Goal: Check status: Check status

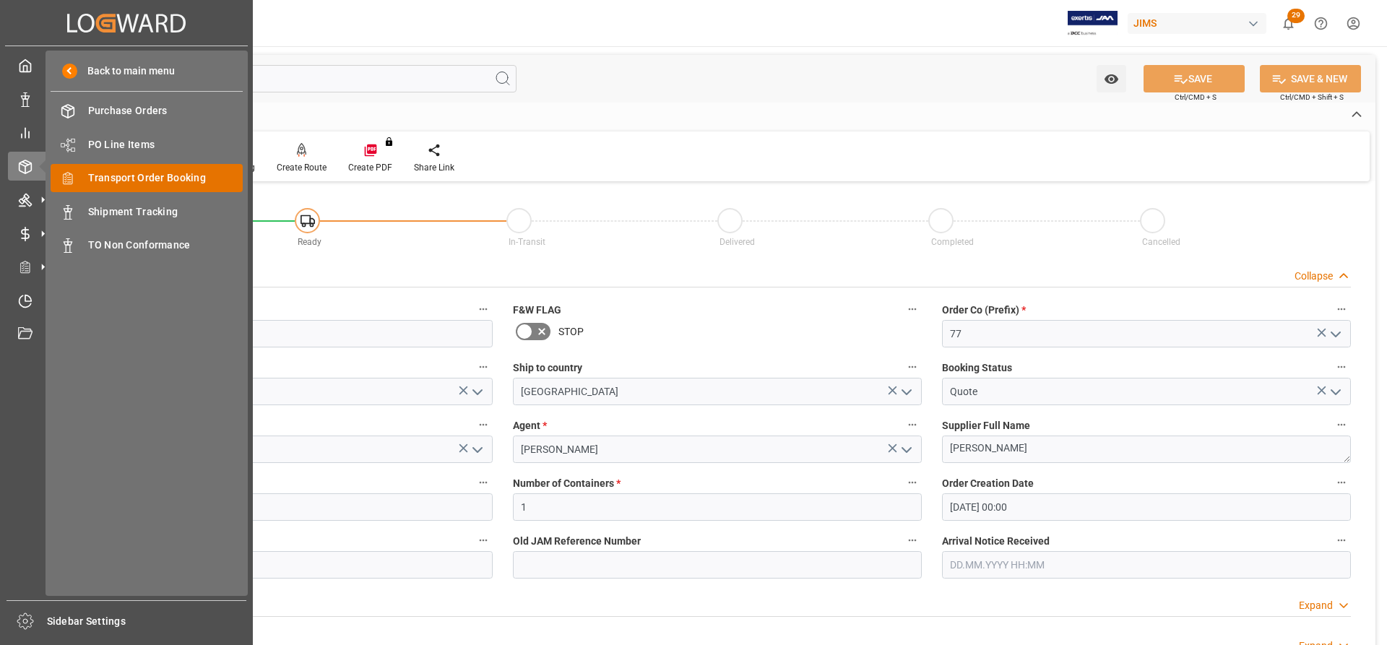
click at [103, 179] on span "Transport Order Booking" at bounding box center [165, 177] width 155 height 15
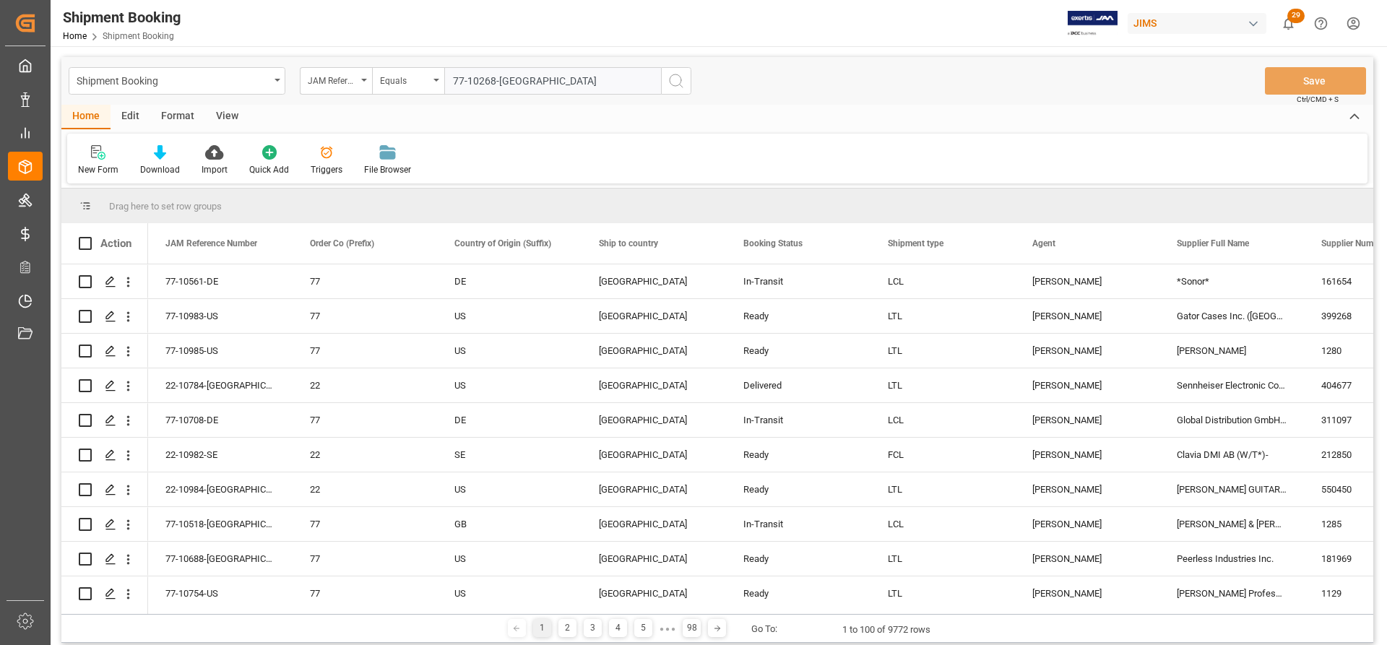
type input "77-10268-[GEOGRAPHIC_DATA]"
click at [677, 82] on icon "search button" at bounding box center [675, 80] width 17 height 17
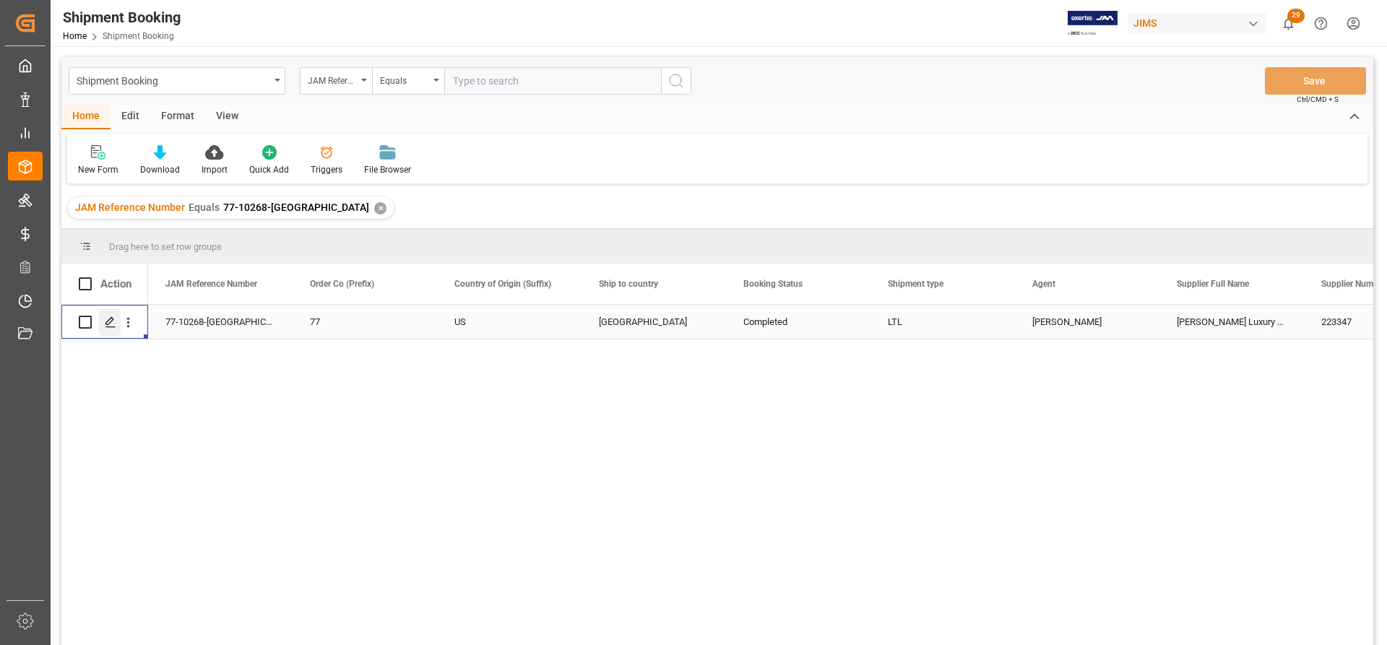
click at [108, 325] on polygon "Press SPACE to select this row." at bounding box center [109, 321] width 7 height 7
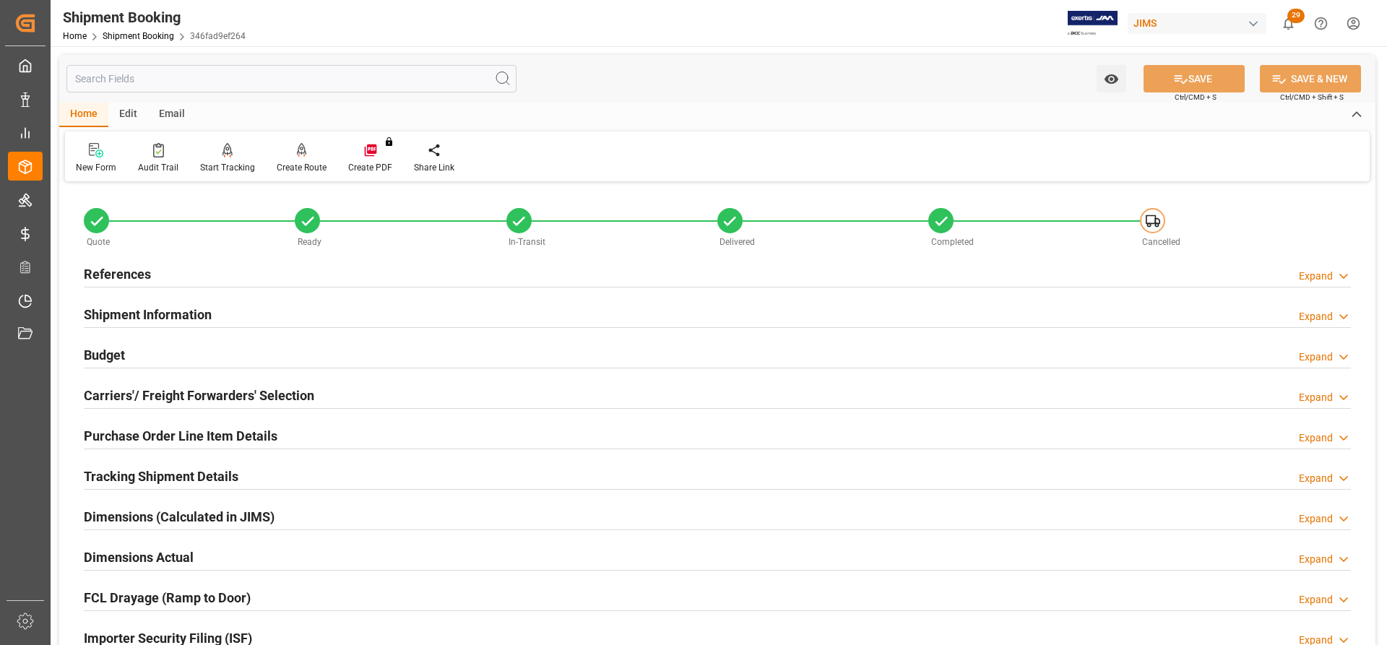
click at [196, 394] on h2 "Carriers'/ Freight Forwarders' Selection" at bounding box center [199, 396] width 230 height 20
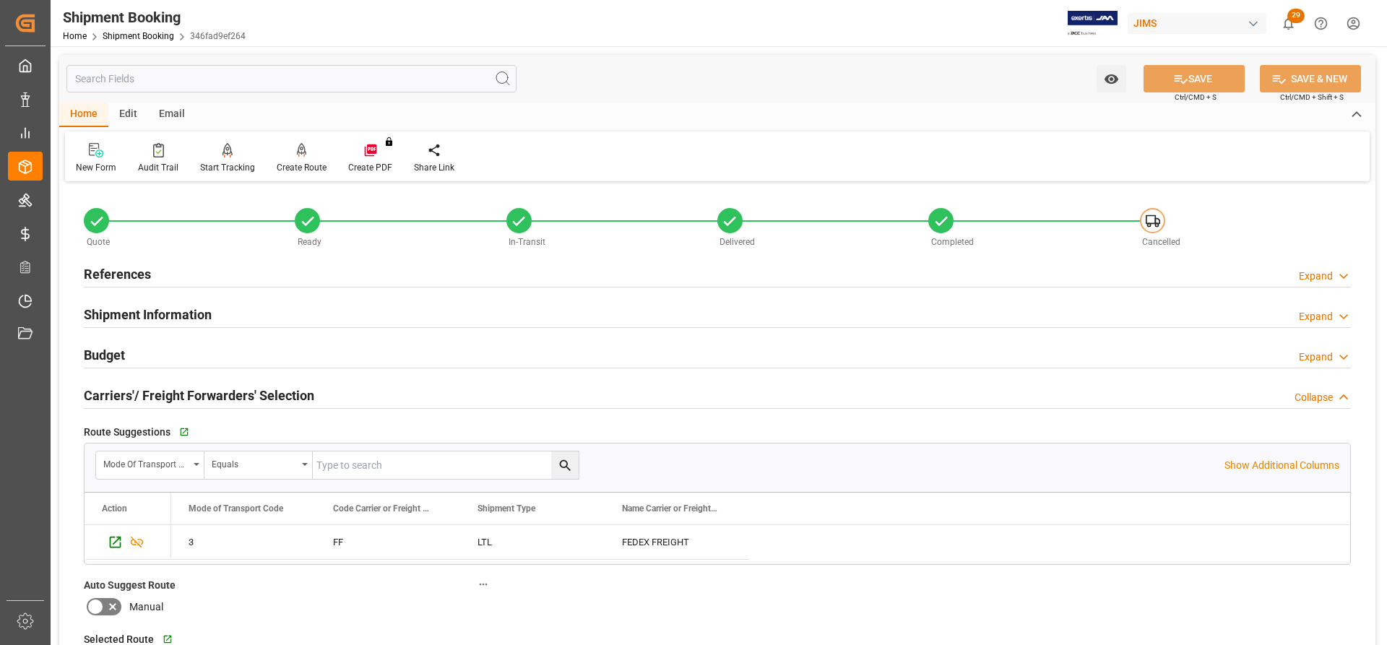
click at [113, 269] on h2 "References" at bounding box center [117, 274] width 67 height 20
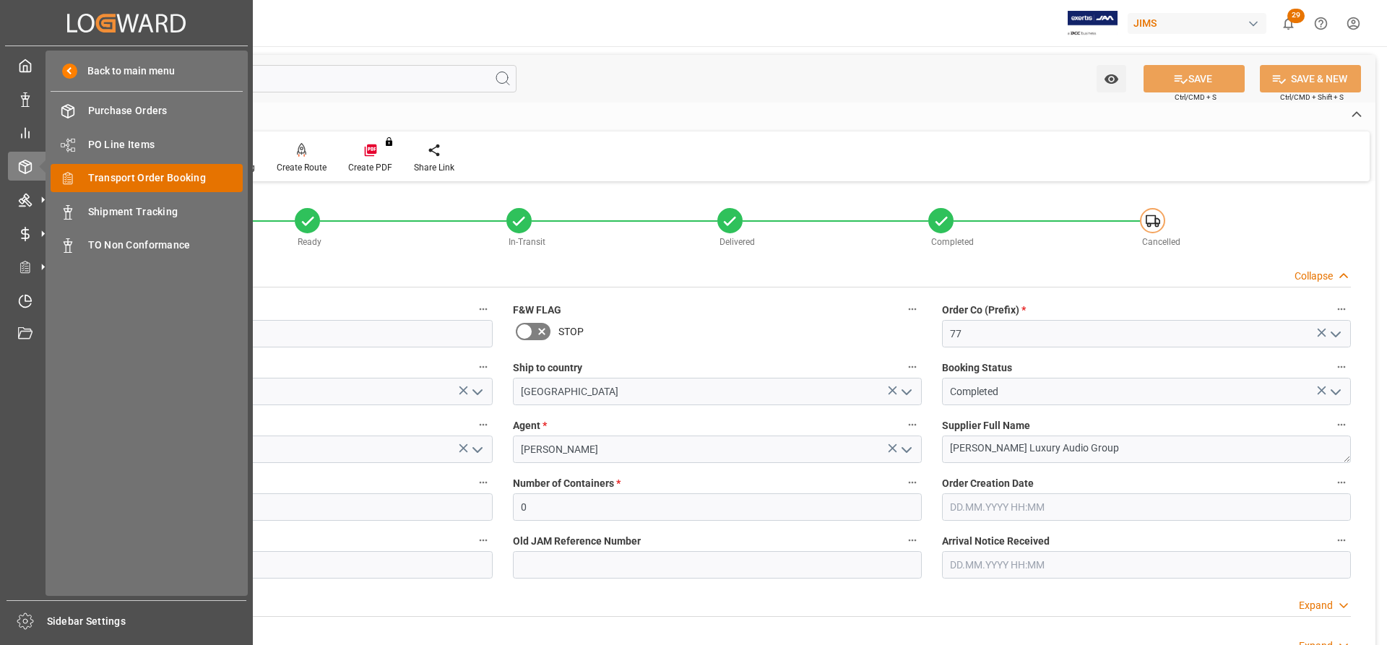
click at [100, 179] on span "Transport Order Booking" at bounding box center [165, 177] width 155 height 15
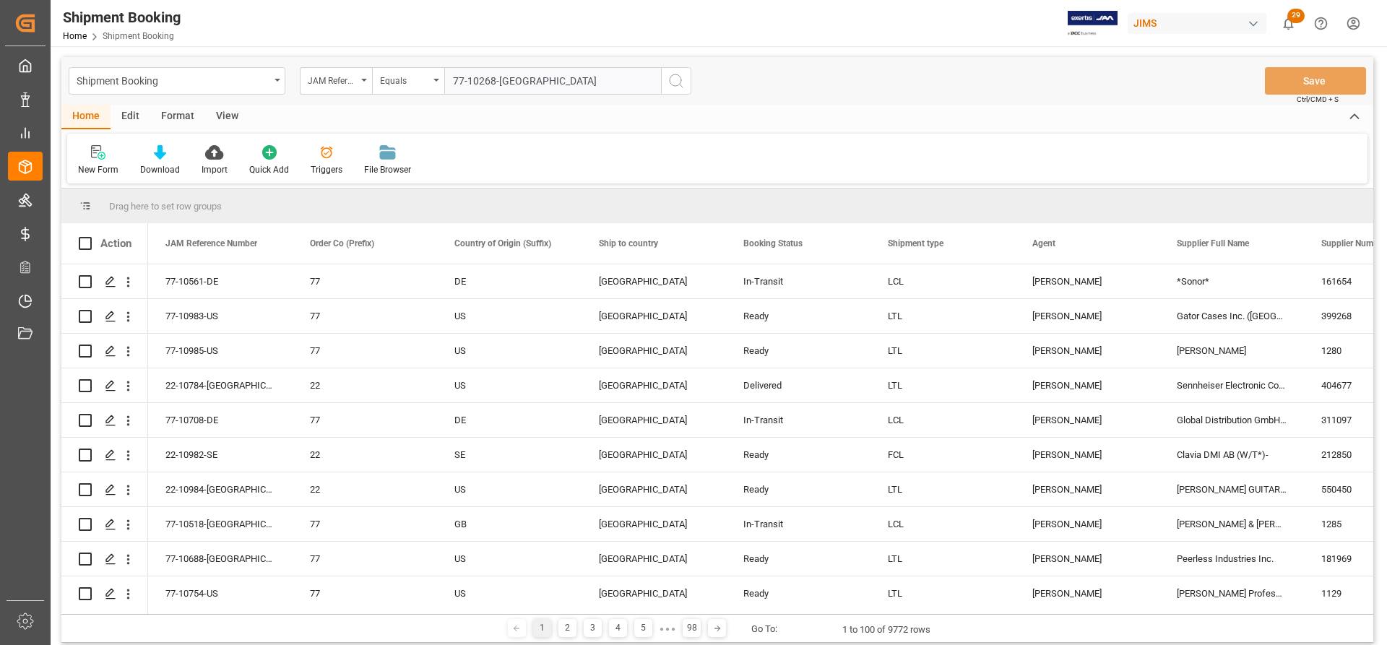
type input "77-10268-[GEOGRAPHIC_DATA]"
click at [672, 73] on icon "search button" at bounding box center [675, 80] width 17 height 17
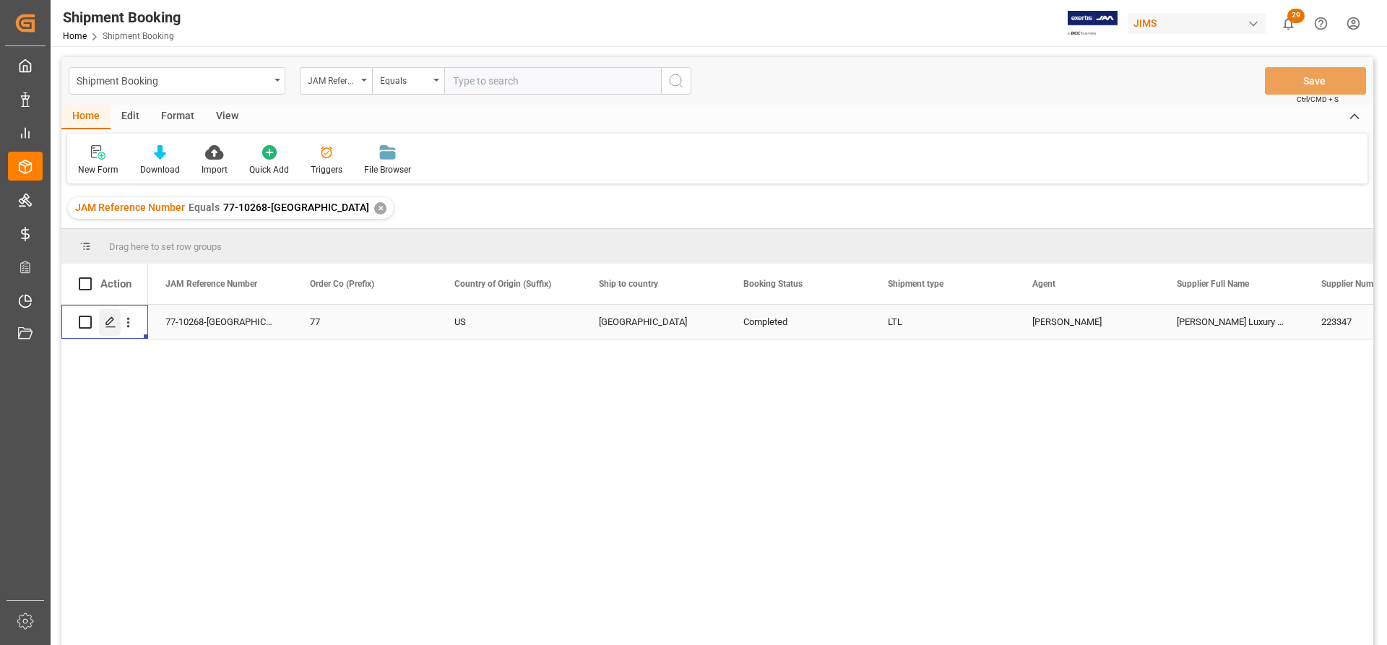
click at [107, 328] on icon "Press SPACE to select this row." at bounding box center [111, 322] width 12 height 12
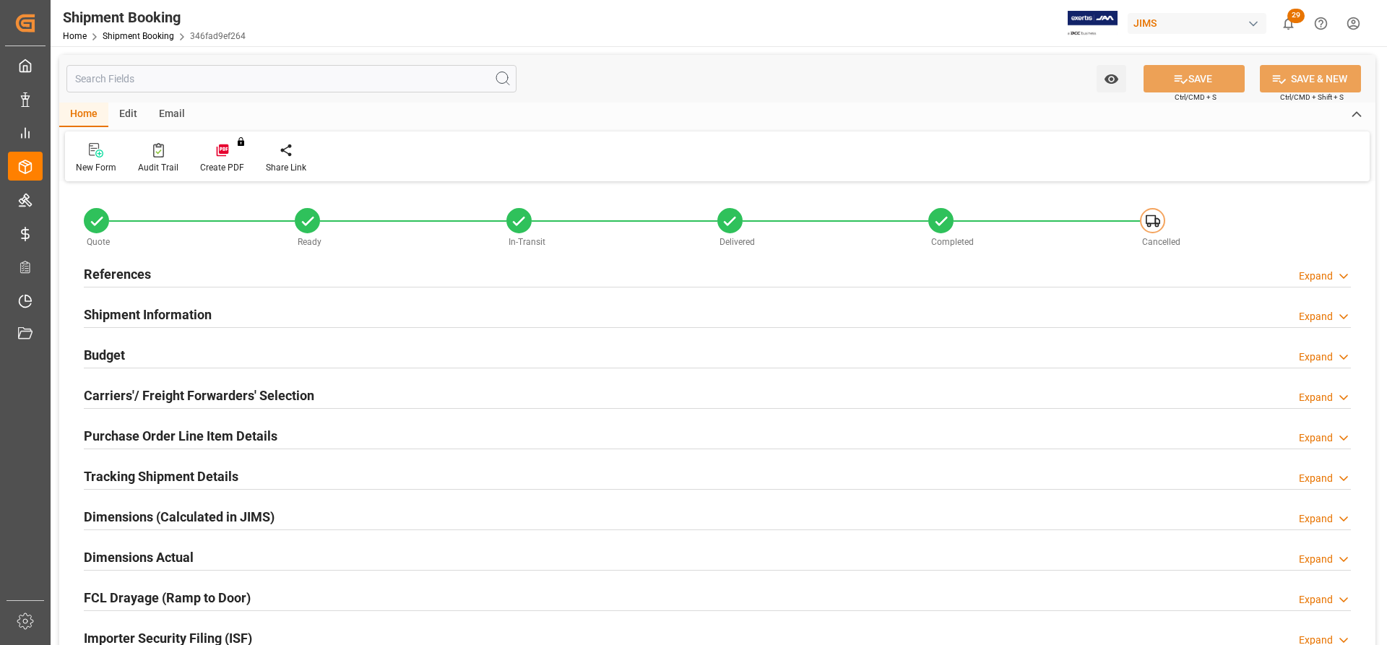
type input "0"
type input "[DATE]"
click at [122, 269] on h2 "References" at bounding box center [117, 274] width 67 height 20
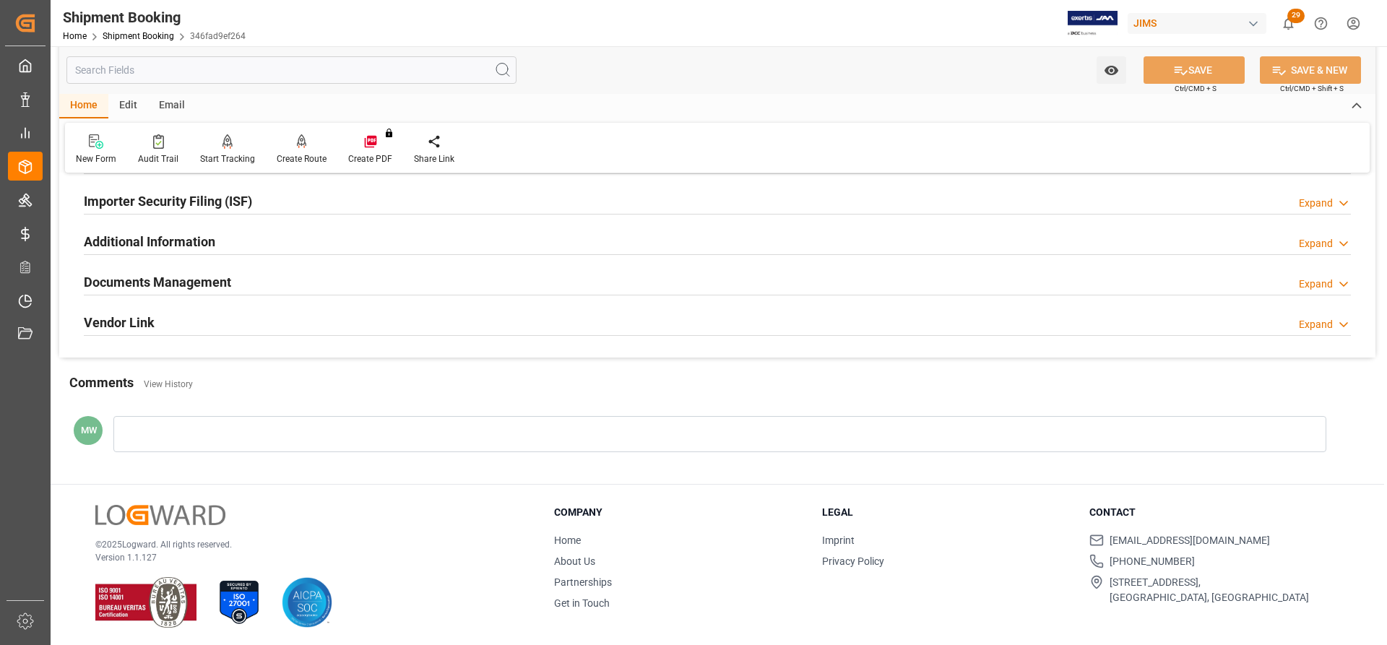
scroll to position [728, 0]
click at [188, 280] on h2 "Documents Management" at bounding box center [157, 280] width 147 height 20
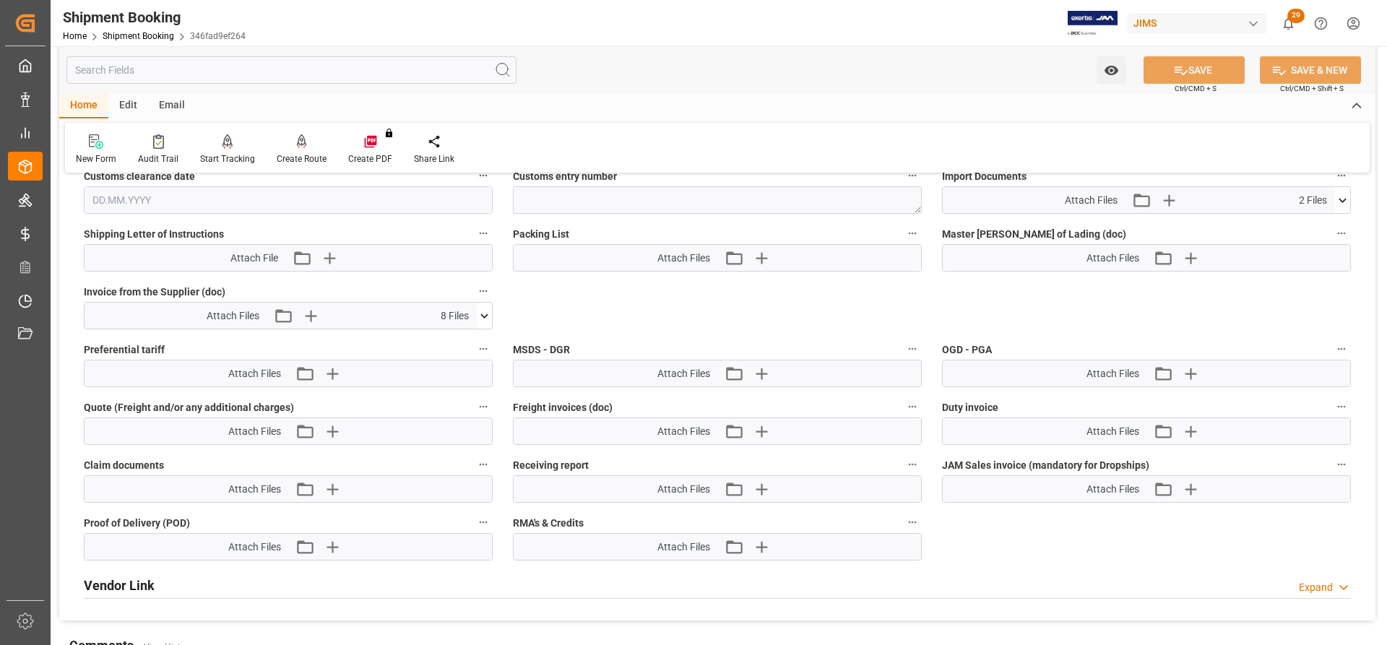
scroll to position [1089, 0]
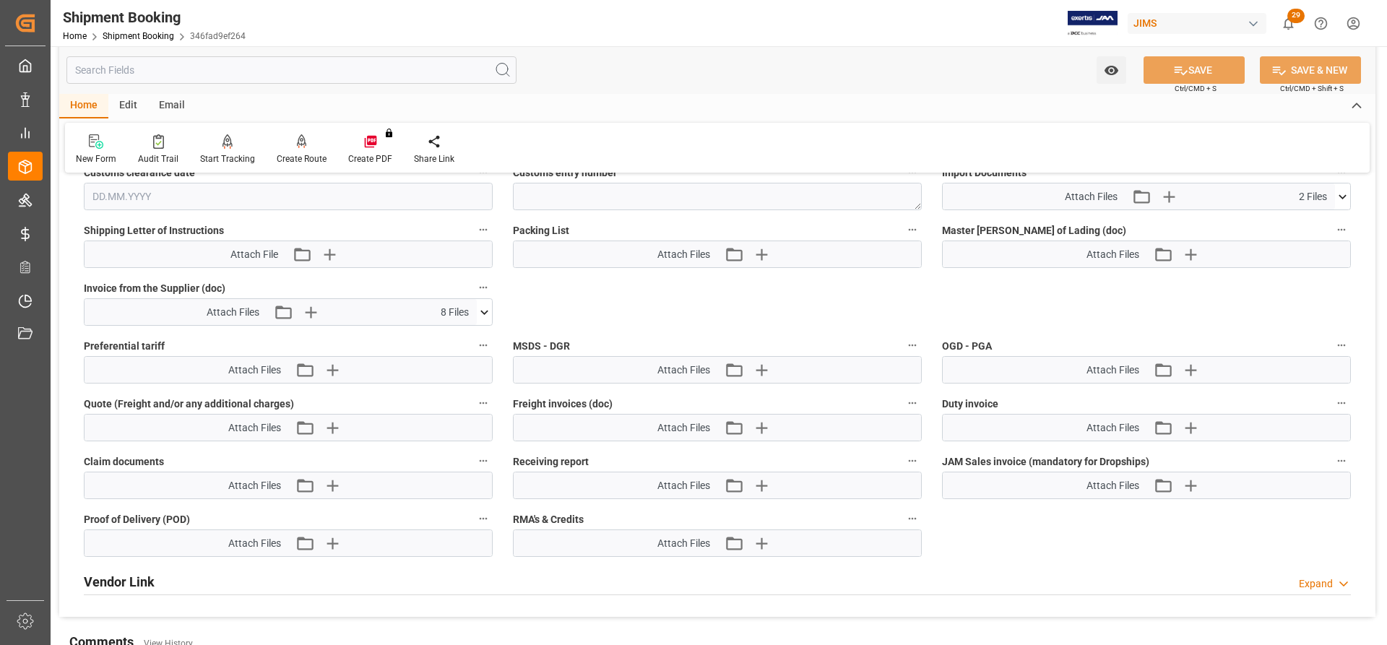
click at [485, 311] on icon at bounding box center [484, 312] width 15 height 15
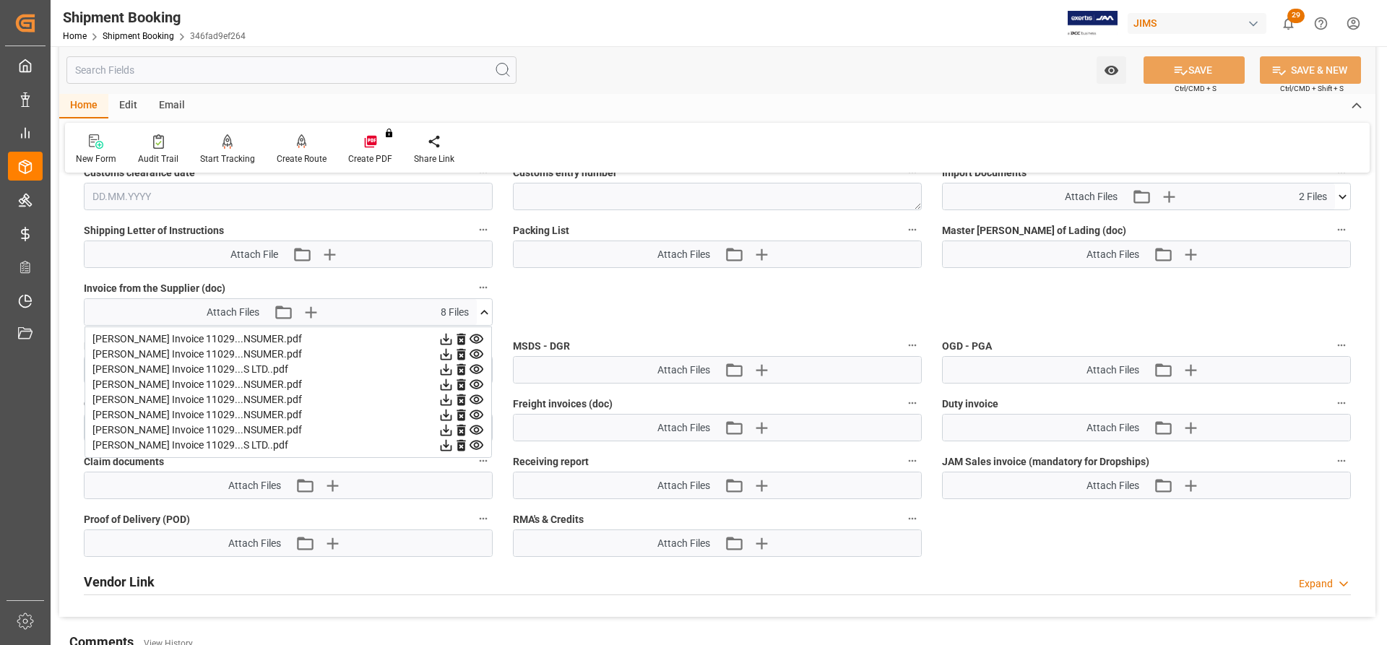
click at [446, 339] on icon at bounding box center [447, 340] width 12 height 12
click at [449, 351] on icon at bounding box center [445, 354] width 15 height 15
click at [442, 369] on icon at bounding box center [445, 369] width 15 height 15
click at [446, 386] on icon at bounding box center [447, 385] width 12 height 12
